Goal: Task Accomplishment & Management: Manage account settings

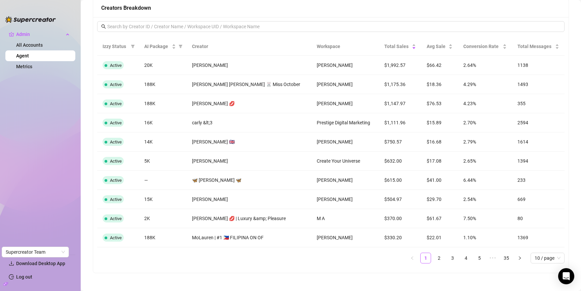
scroll to position [645, 0]
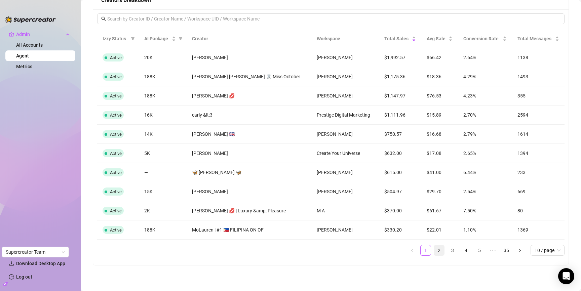
click at [436, 249] on link "2" at bounding box center [439, 251] width 10 height 10
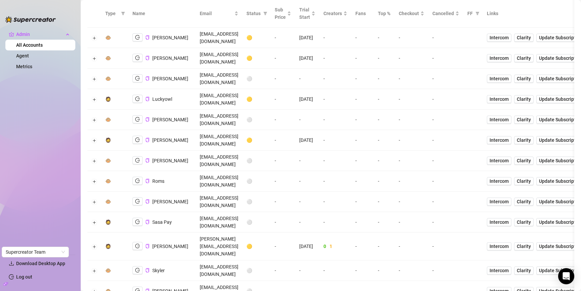
scroll to position [45, 0]
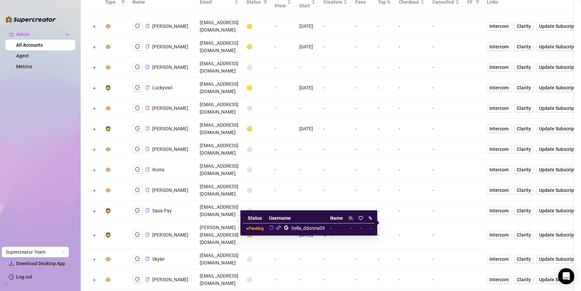
click at [280, 229] on icon "link" at bounding box center [278, 227] width 5 height 5
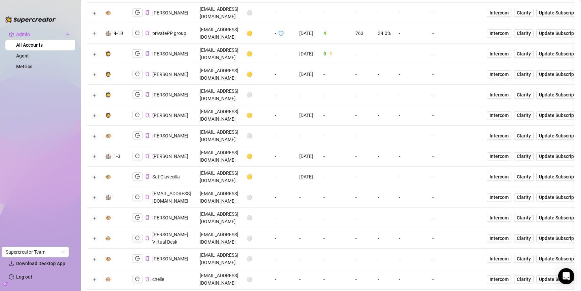
scroll to position [443, 0]
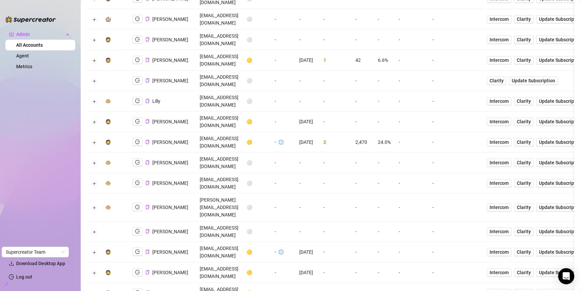
scroll to position [1237, 0]
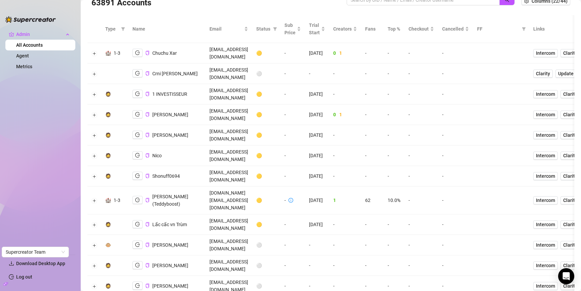
scroll to position [0, 0]
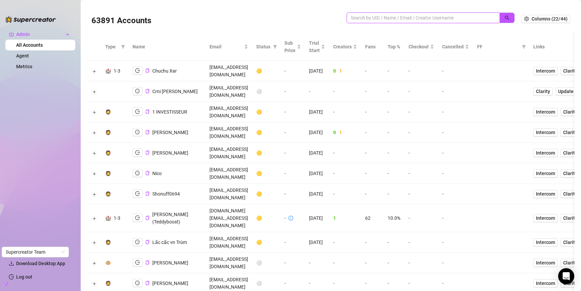
click at [385, 17] on input "search" at bounding box center [421, 17] width 140 height 7
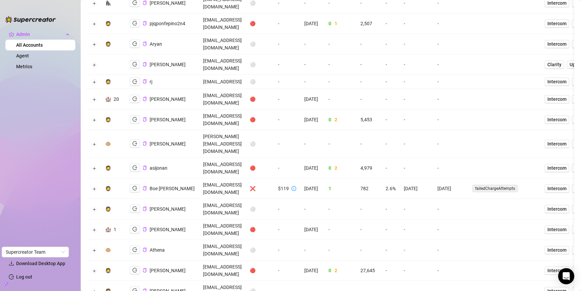
scroll to position [1244, 0]
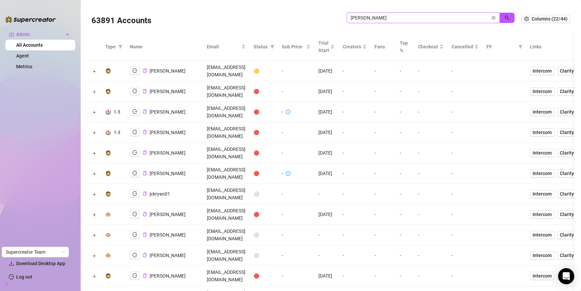
click at [400, 22] on span "ryan" at bounding box center [423, 17] width 153 height 11
type input "ryan b"
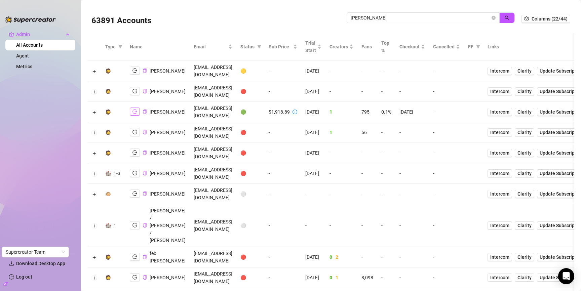
click at [135, 112] on icon "logout" at bounding box center [135, 111] width 5 height 5
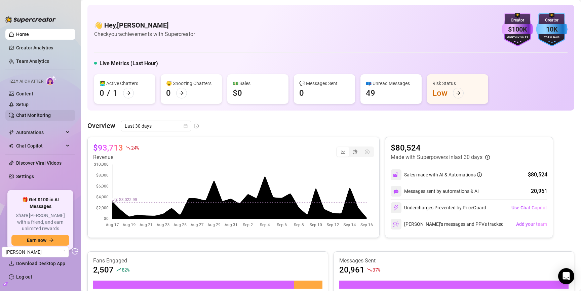
click at [31, 114] on link "Chat Monitoring" at bounding box center [33, 115] width 35 height 5
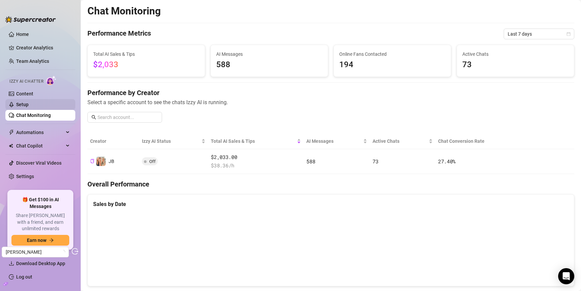
click at [29, 106] on link "Setup" at bounding box center [22, 104] width 12 height 5
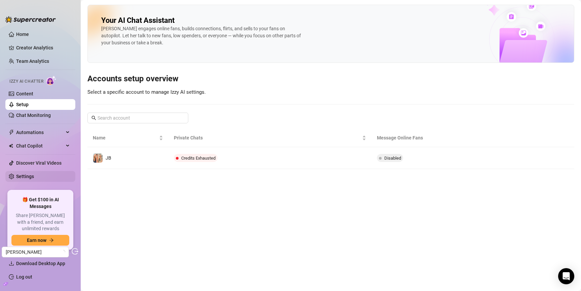
click at [34, 179] on link "Settings" at bounding box center [25, 176] width 18 height 5
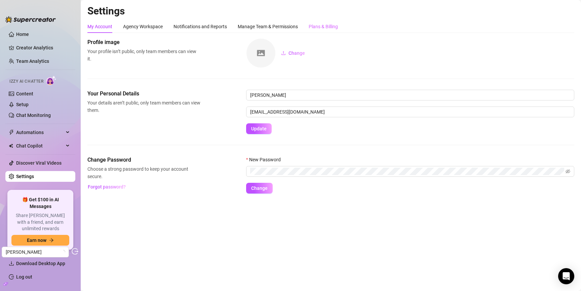
click at [317, 23] on div "Plans & Billing" at bounding box center [323, 26] width 29 height 13
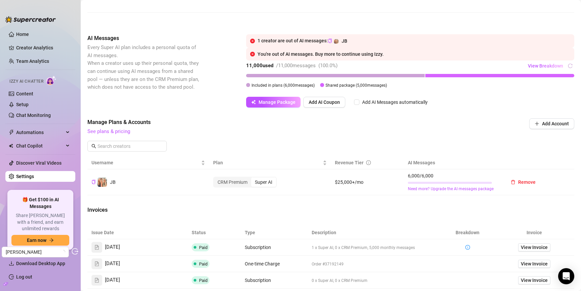
scroll to position [111, 0]
